Goal: Find specific page/section

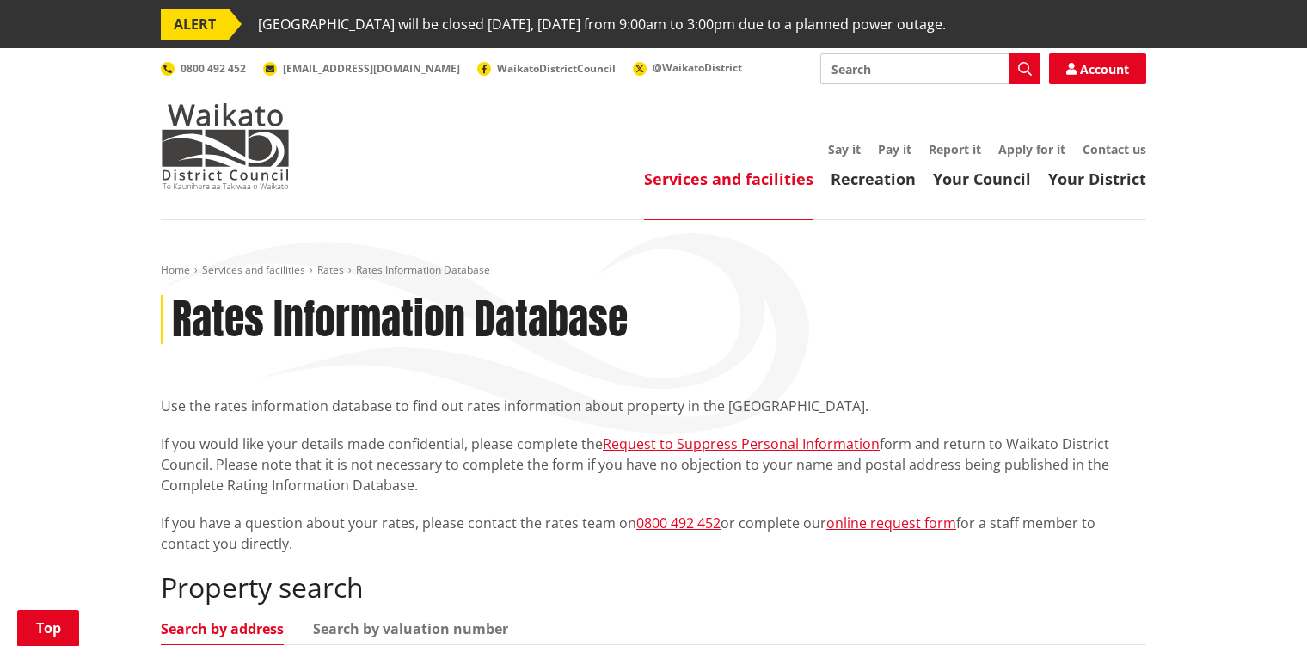
scroll to position [430, 0]
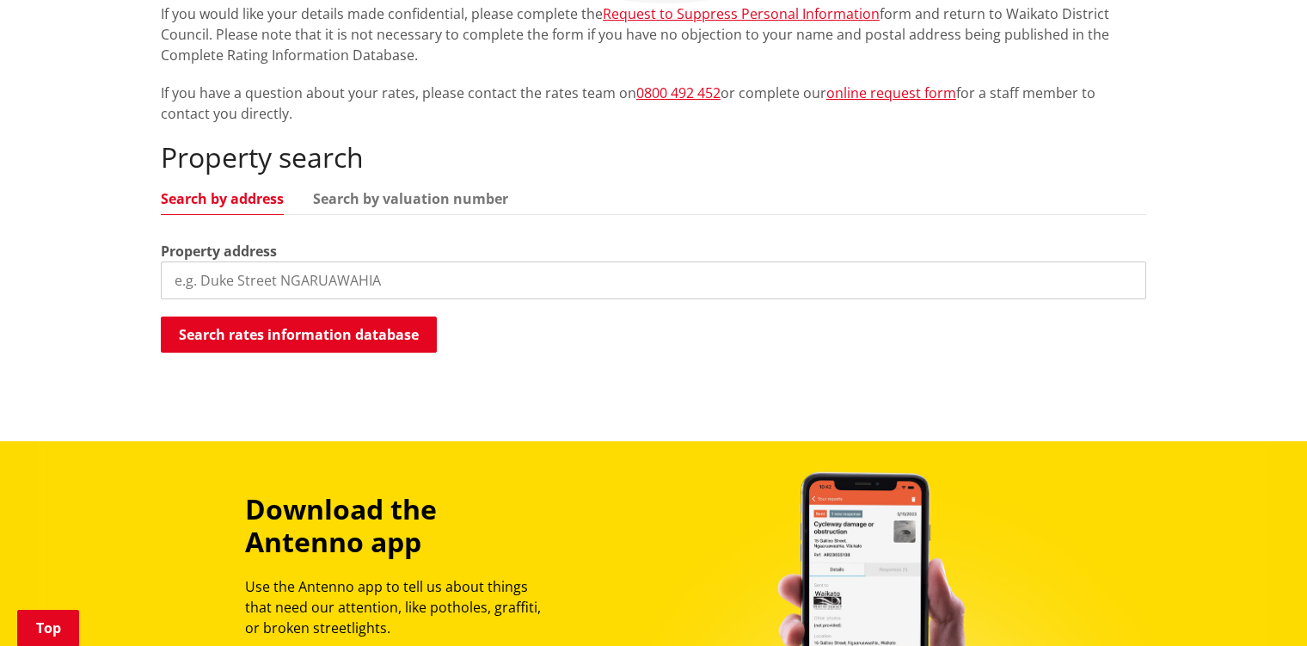
click at [311, 280] on input "search" at bounding box center [654, 280] width 986 height 38
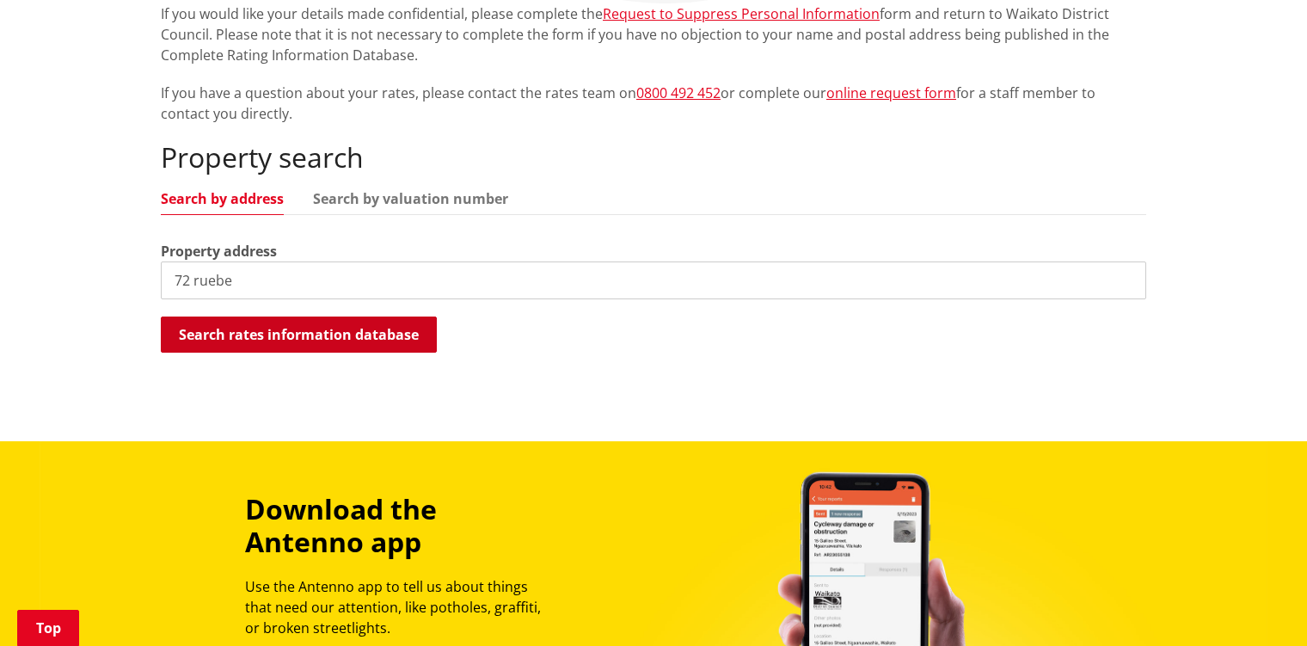
type input "72 ruebe"
click at [320, 329] on button "Search rates information database" at bounding box center [299, 335] width 276 height 36
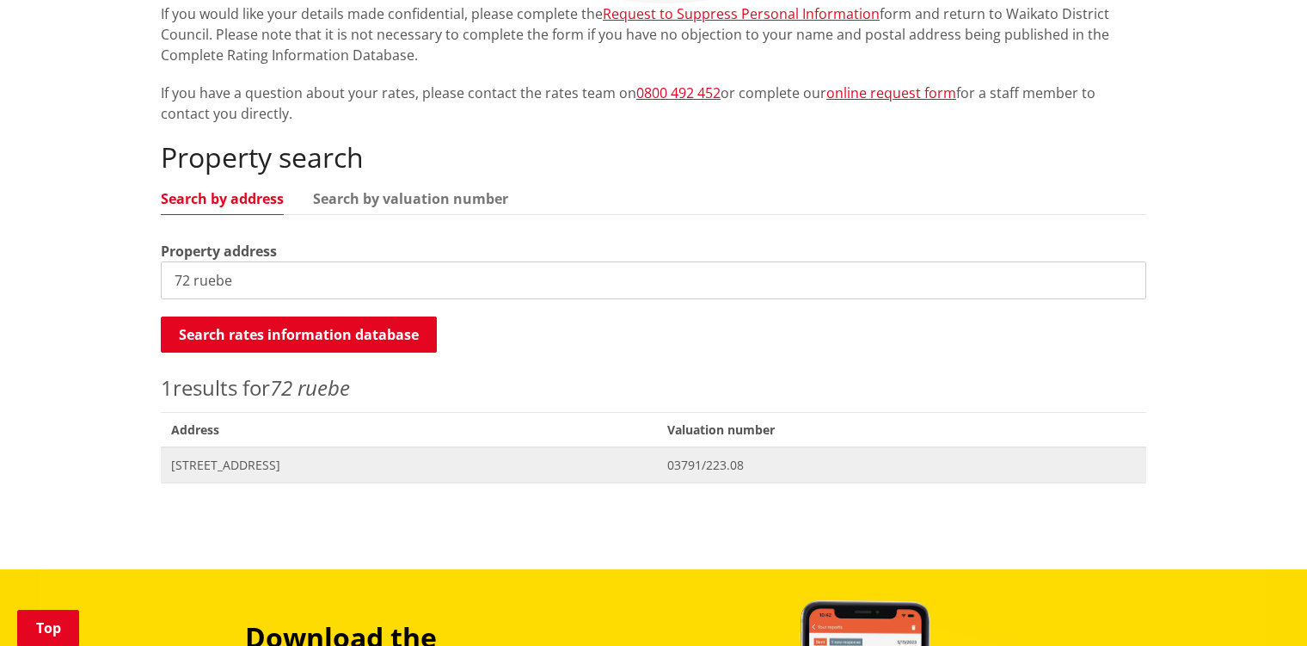
click at [331, 458] on span "[STREET_ADDRESS]" at bounding box center [409, 465] width 476 height 17
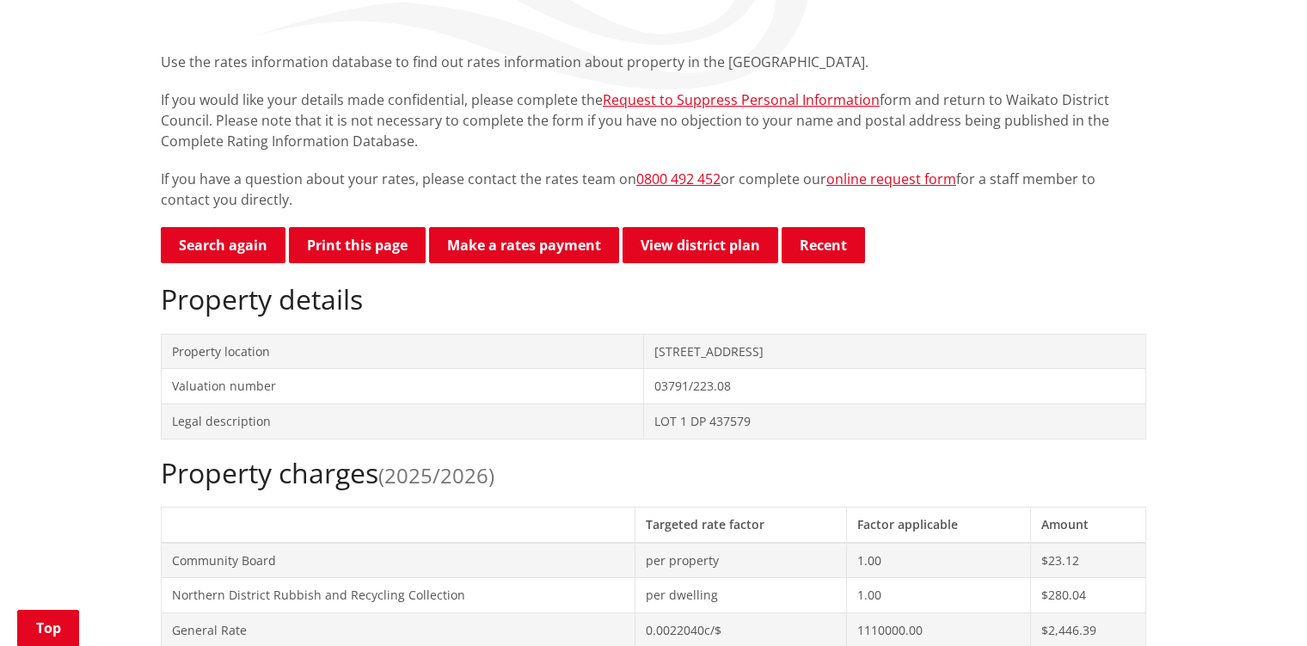
scroll to position [516, 0]
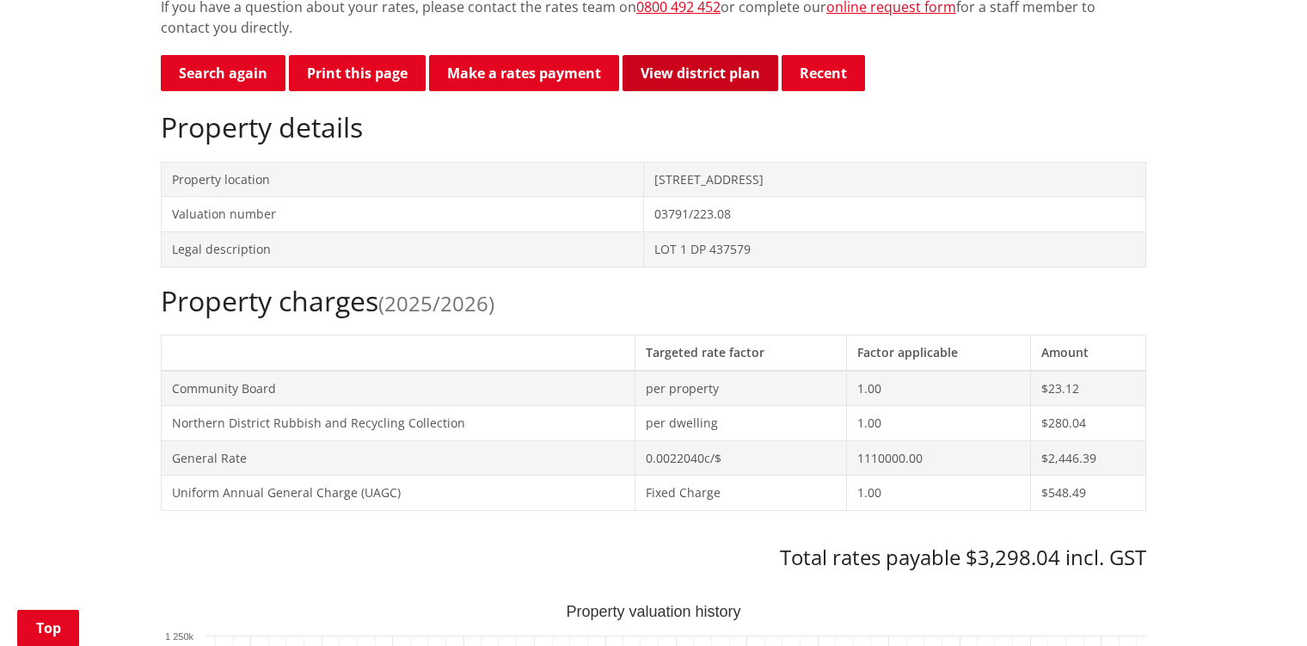
click at [700, 79] on link "View district plan" at bounding box center [701, 73] width 156 height 36
